Goal: Task Accomplishment & Management: Complete application form

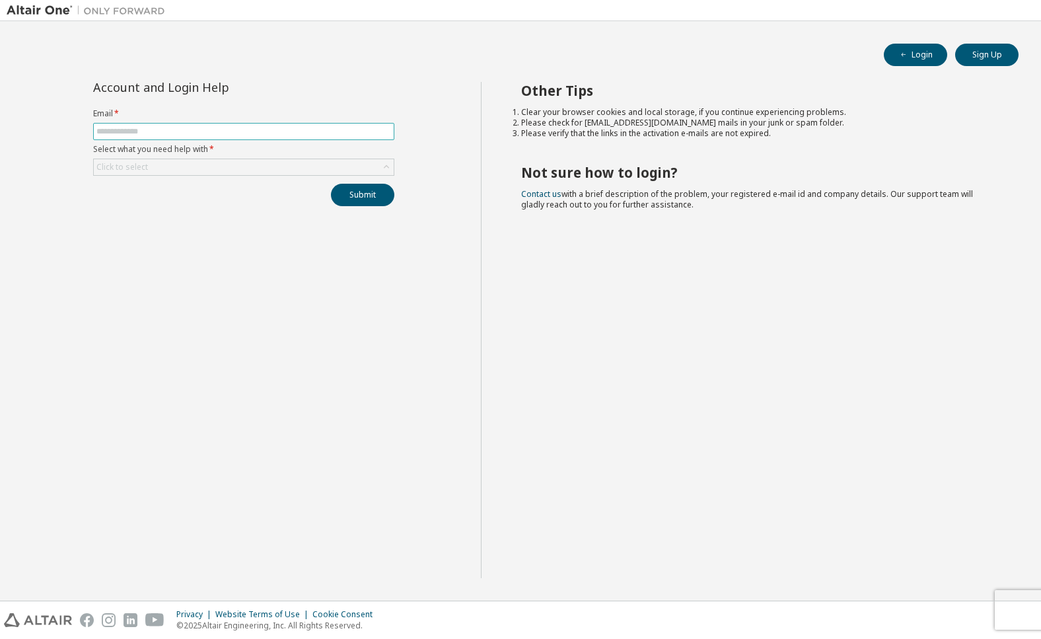
click at [326, 135] on input "text" at bounding box center [243, 131] width 295 height 11
type input "**********"
click at [231, 169] on div "Click to select" at bounding box center [244, 167] width 300 height 16
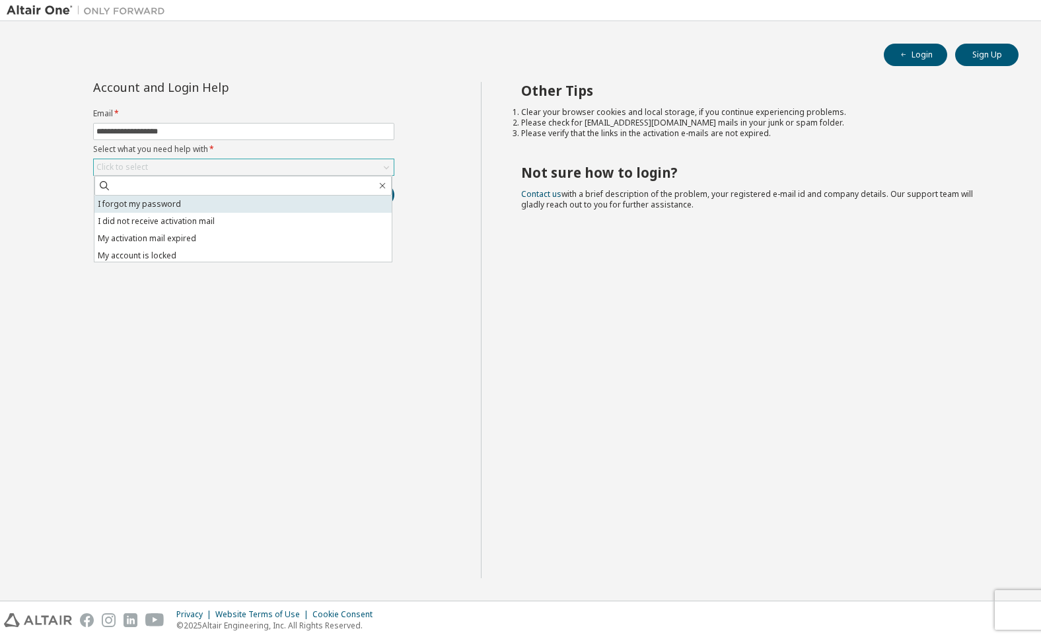
click at [214, 212] on li "I forgot my password" at bounding box center [242, 204] width 297 height 17
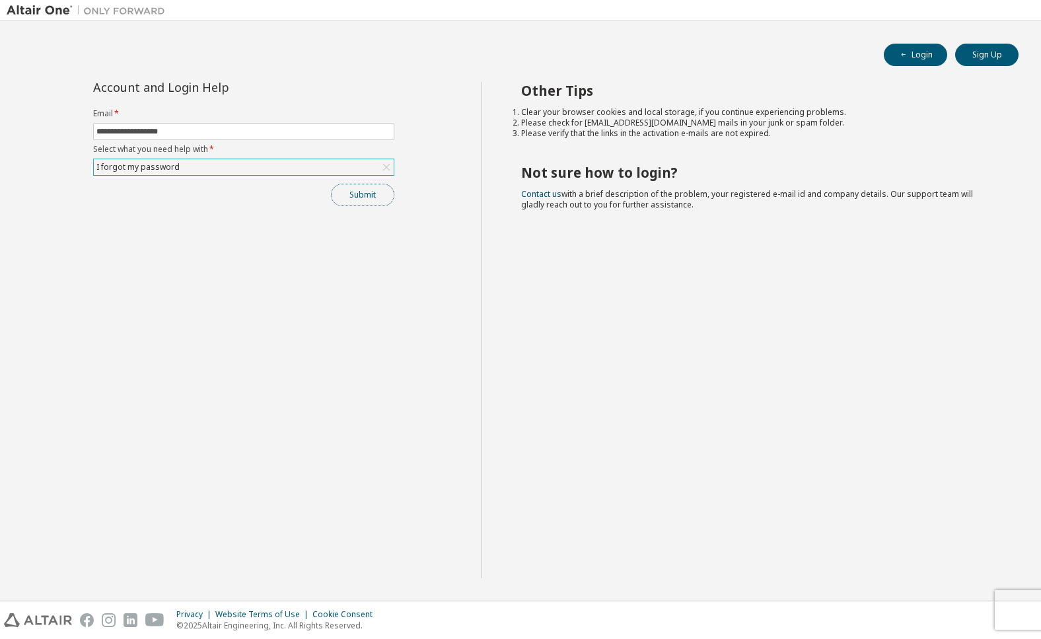
click at [368, 203] on button "Submit" at bounding box center [362, 195] width 63 height 22
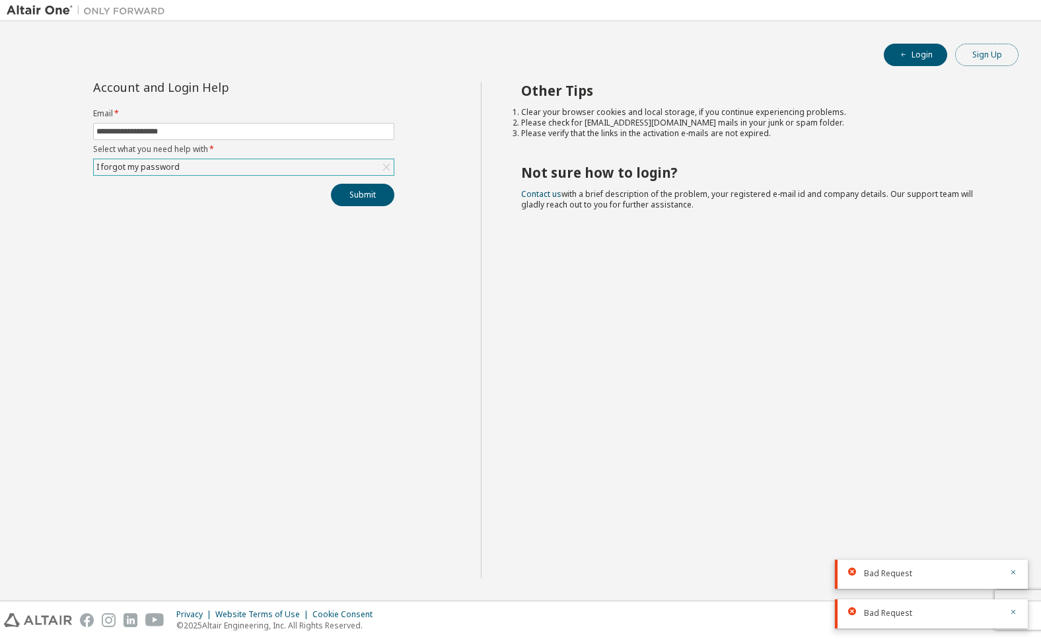
click at [990, 57] on button "Sign Up" at bounding box center [986, 55] width 63 height 22
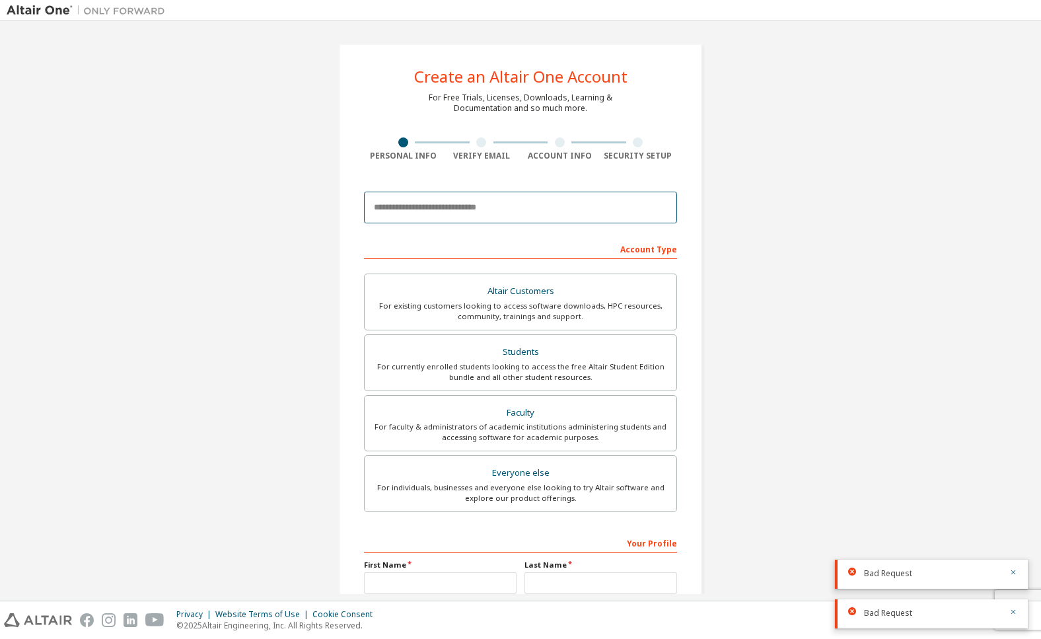
click at [453, 200] on input "email" at bounding box center [520, 208] width 313 height 32
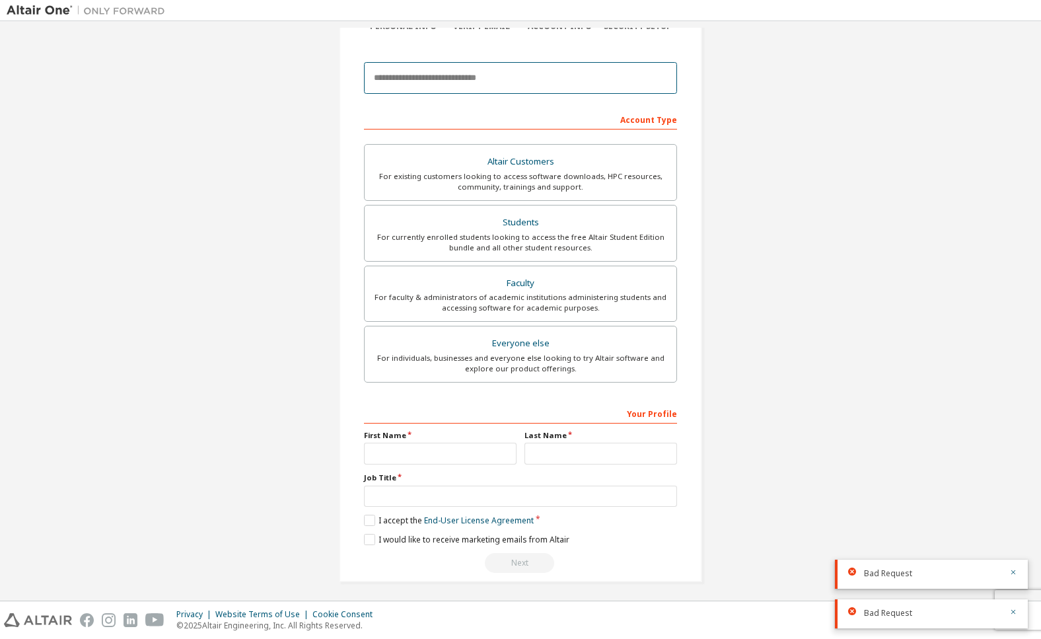
scroll to position [133, 0]
